Goal: Task Accomplishment & Management: Use online tool/utility

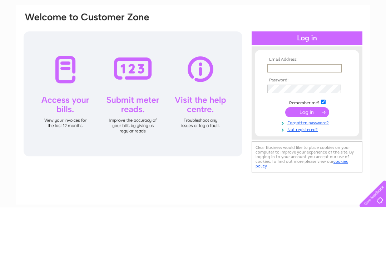
scroll to position [49, 0]
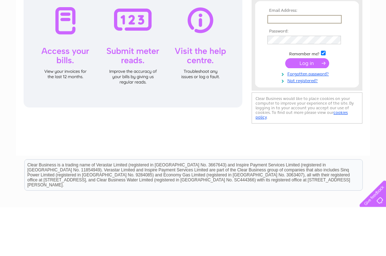
type input "[EMAIL_ADDRESS][PERSON_NAME][DOMAIN_NAME]"
click at [307, 113] on input "submit" at bounding box center [307, 111] width 44 height 10
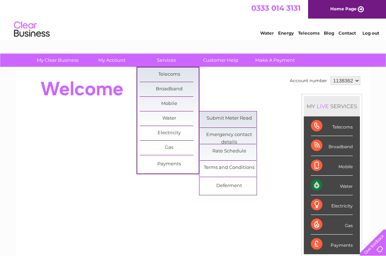
click at [216, 119] on link "Submit Meter Read" at bounding box center [229, 118] width 59 height 14
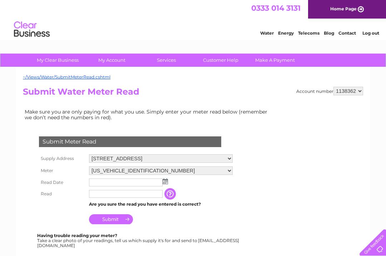
click at [166, 183] on img at bounding box center [165, 182] width 5 height 6
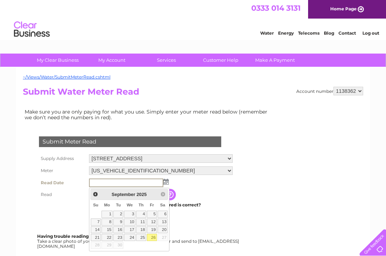
click at [153, 239] on link "26" at bounding box center [152, 237] width 10 height 7
type input "2025/09/26"
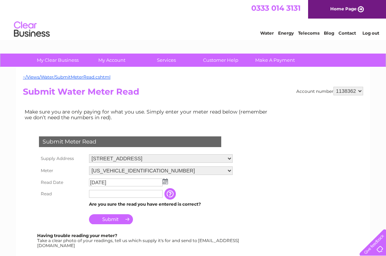
click at [96, 198] on input "text" at bounding box center [126, 194] width 74 height 8
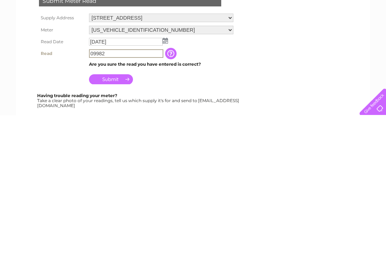
type input "09982"
click at [108, 215] on input "Submit" at bounding box center [111, 220] width 44 height 10
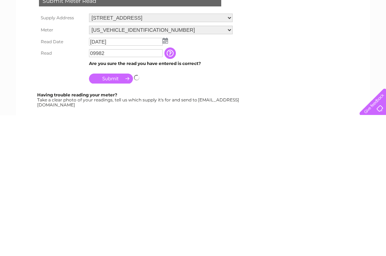
scroll to position [141, 0]
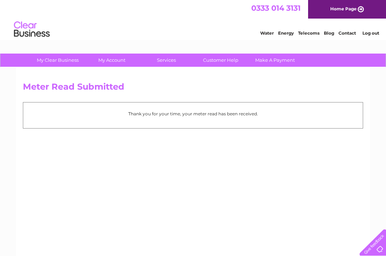
click at [373, 31] on link "Log out" at bounding box center [370, 32] width 17 height 5
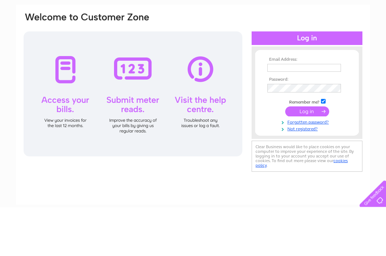
scroll to position [49, 0]
